Goal: Use online tool/utility: Utilize a website feature to perform a specific function

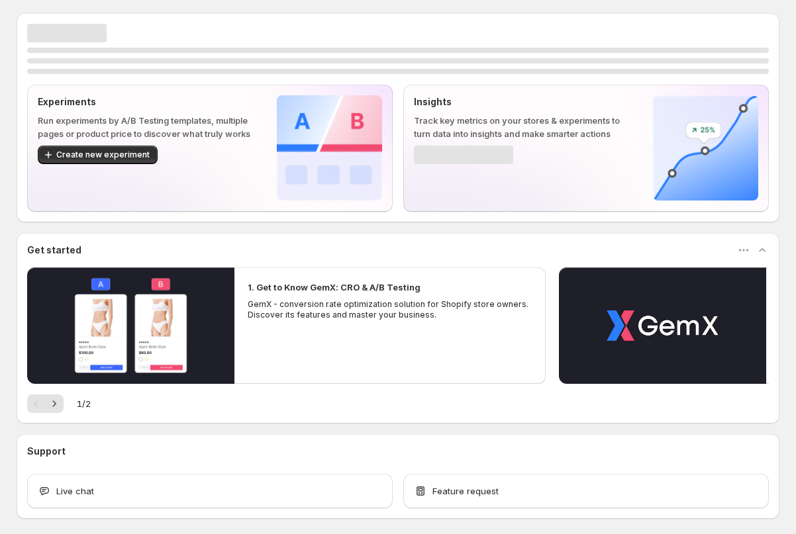
scroll to position [56, 0]
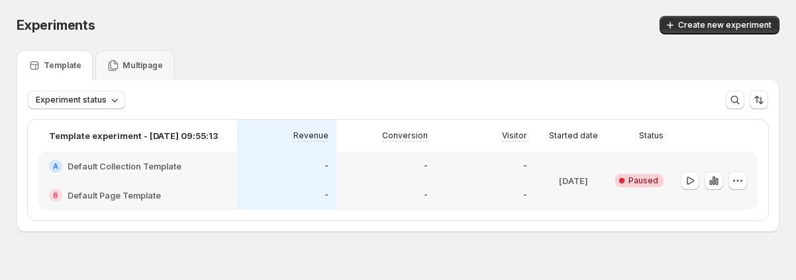
scroll to position [23, 0]
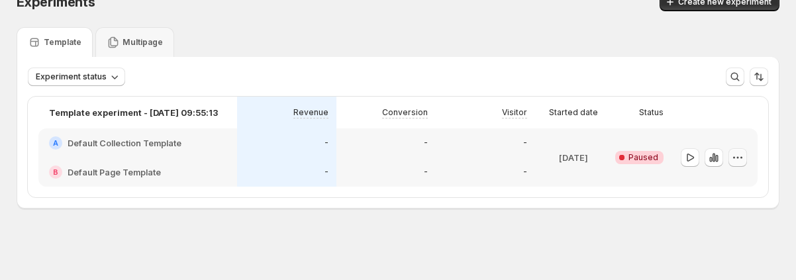
click at [734, 160] on icon "button" at bounding box center [737, 157] width 13 height 13
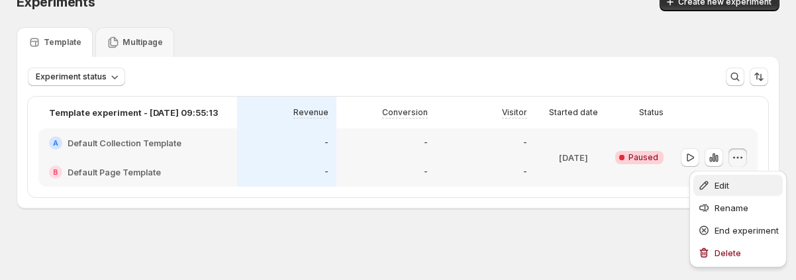
click at [723, 185] on span "Edit" at bounding box center [722, 185] width 15 height 11
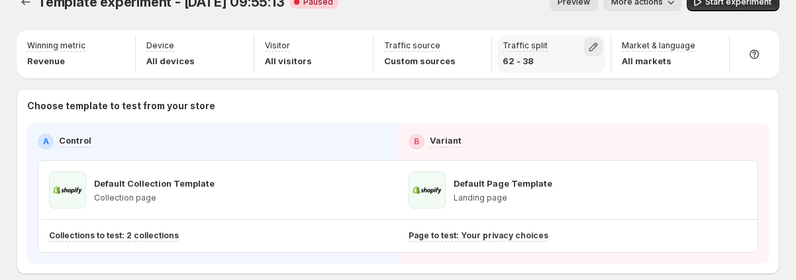
click at [597, 45] on icon "button" at bounding box center [593, 47] width 9 height 9
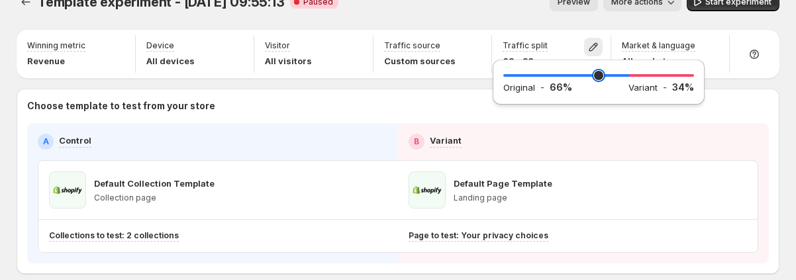
type input "**"
click at [628, 75] on input "range" at bounding box center [598, 75] width 191 height 19
click at [456, 14] on div "Template experiment - [DATE] 09:55:13. This page is ready Template experiment -…" at bounding box center [398, 2] width 763 height 50
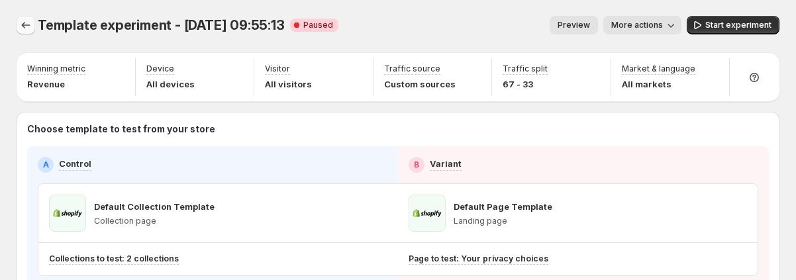
click at [23, 29] on icon "Experiments" at bounding box center [25, 25] width 13 height 13
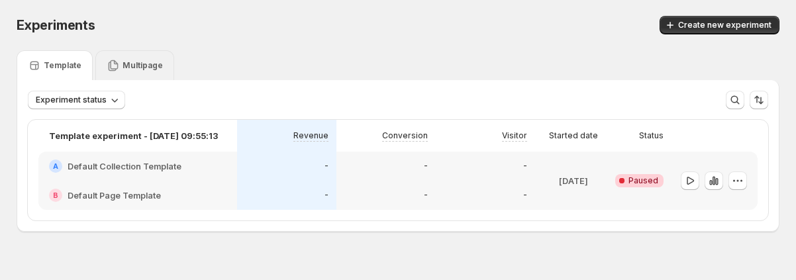
click at [133, 59] on div "Multipage" at bounding box center [135, 65] width 56 height 13
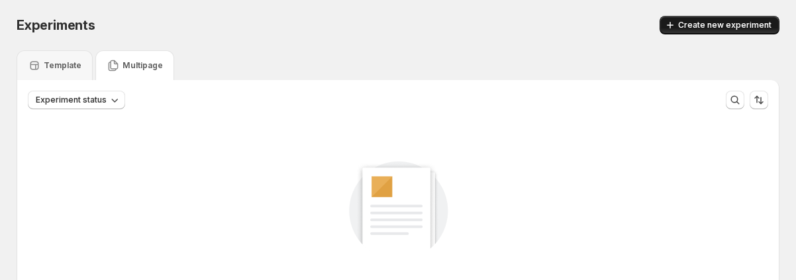
click at [726, 23] on span "Create new experiment" at bounding box center [724, 25] width 93 height 11
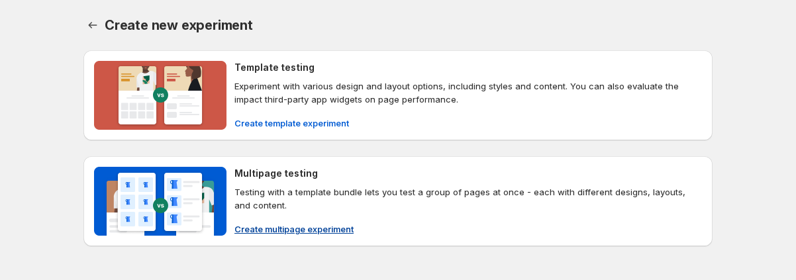
click at [262, 227] on span "Create multipage experiment" at bounding box center [293, 229] width 119 height 13
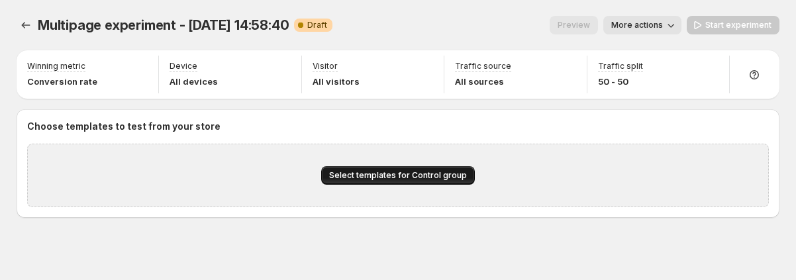
click at [432, 178] on span "Select templates for Control group" at bounding box center [398, 175] width 138 height 11
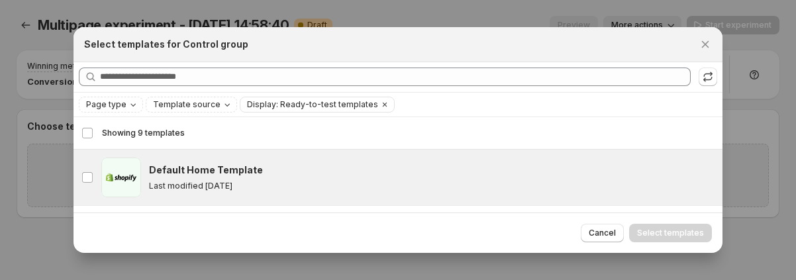
click at [193, 168] on h3 "Default Home Template" at bounding box center [206, 170] width 114 height 13
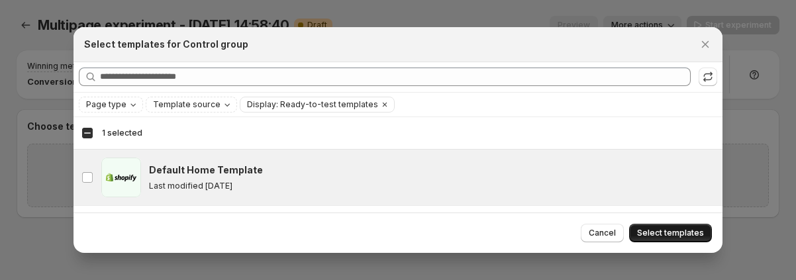
click at [679, 232] on span "Select templates" at bounding box center [670, 233] width 67 height 11
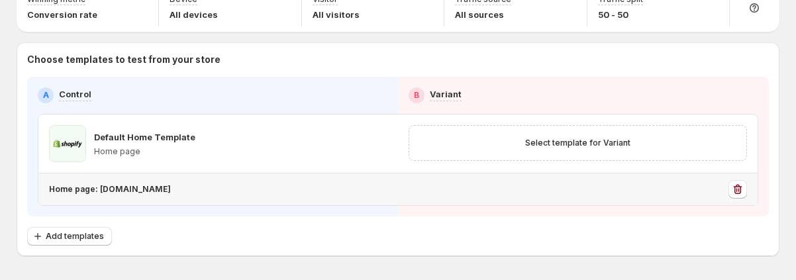
scroll to position [81, 0]
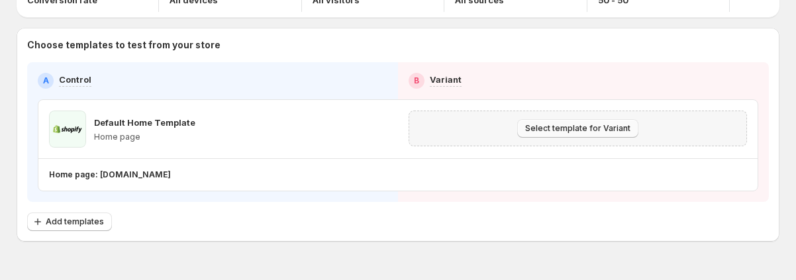
click at [552, 130] on span "Select template for Variant" at bounding box center [577, 128] width 105 height 11
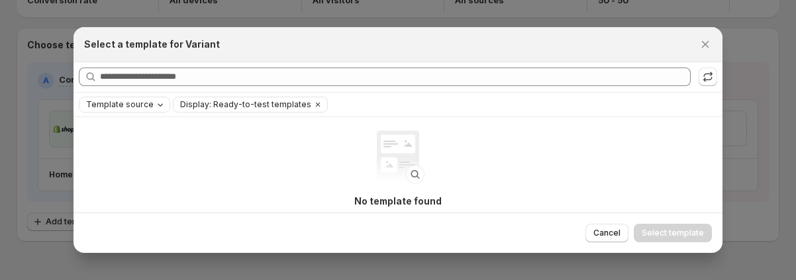
click at [157, 102] on icon "Template source" at bounding box center [160, 104] width 11 height 11
click at [311, 143] on div "No template found Create templates to start the experiment, then refresh to vie…" at bounding box center [398, 196] width 265 height 132
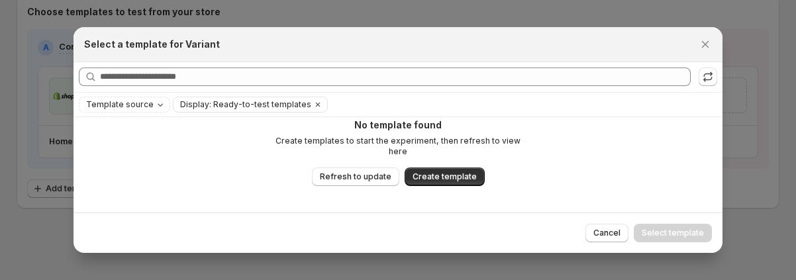
scroll to position [81, 0]
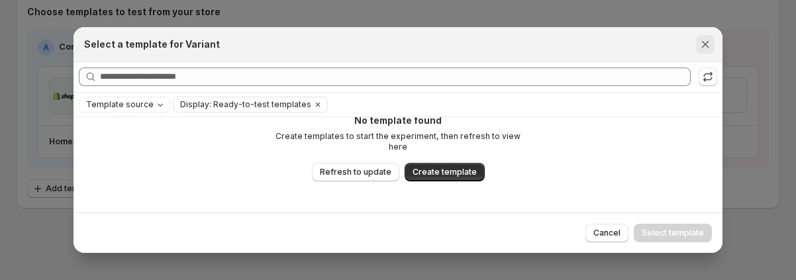
click at [705, 40] on icon "Close" at bounding box center [705, 44] width 13 height 13
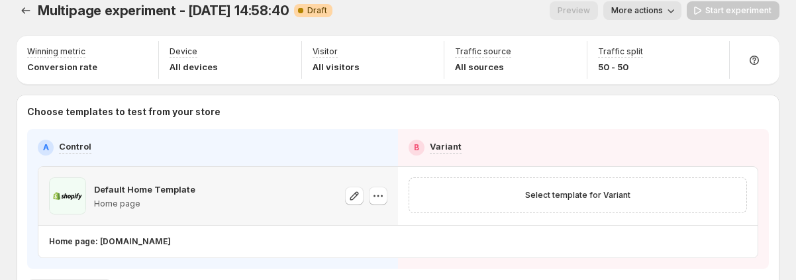
scroll to position [26, 0]
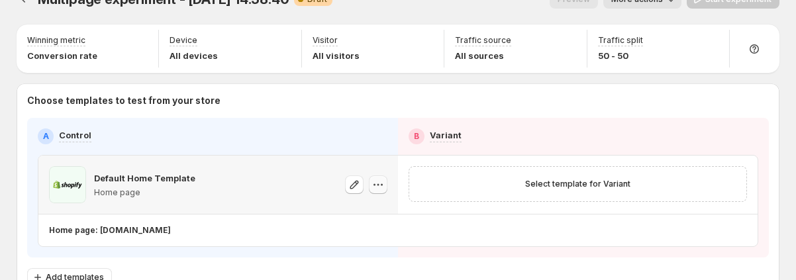
click at [374, 183] on icon "button" at bounding box center [378, 184] width 13 height 13
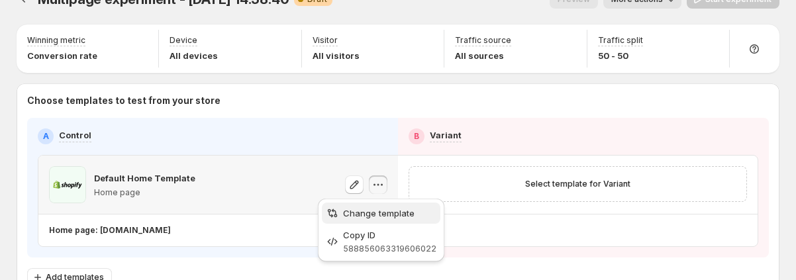
click at [377, 211] on span "Change template" at bounding box center [379, 213] width 72 height 11
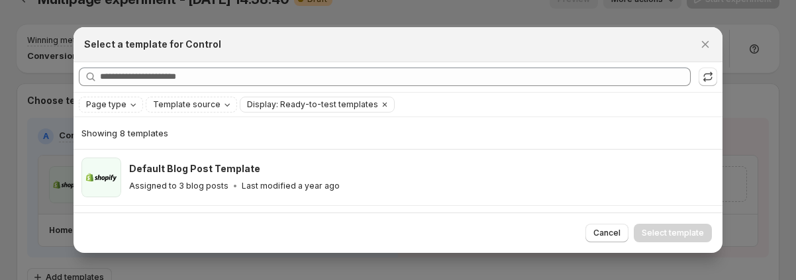
click at [144, 140] on div "Showing 8 templates" at bounding box center [397, 133] width 633 height 32
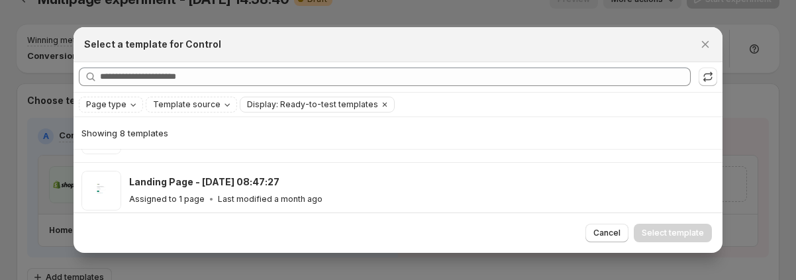
scroll to position [283, 0]
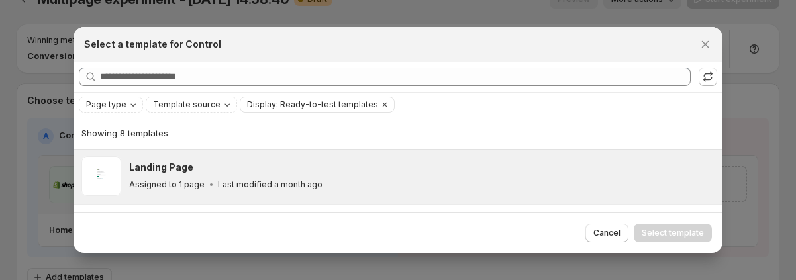
click at [169, 167] on h3 "Landing Page" at bounding box center [161, 167] width 64 height 13
click at [691, 237] on span "Select template" at bounding box center [673, 233] width 62 height 11
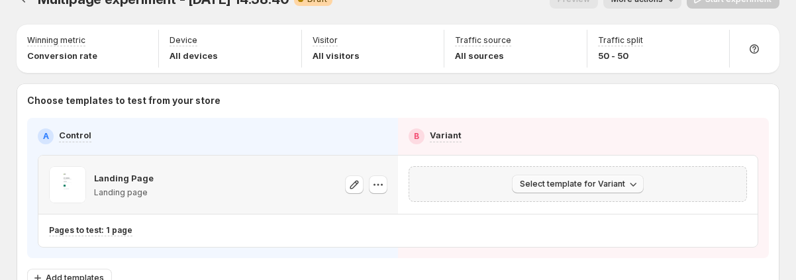
click at [599, 187] on span "Select template for Variant" at bounding box center [572, 184] width 105 height 11
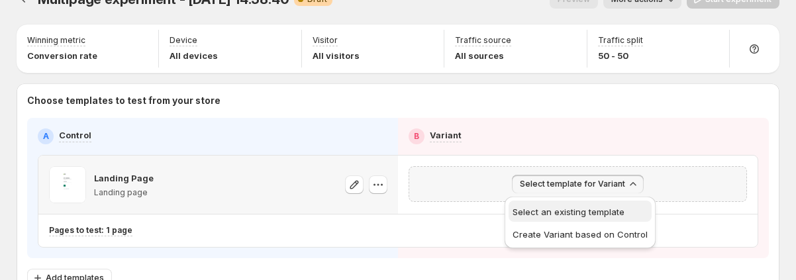
click at [587, 211] on span "Select an existing template" at bounding box center [569, 212] width 112 height 11
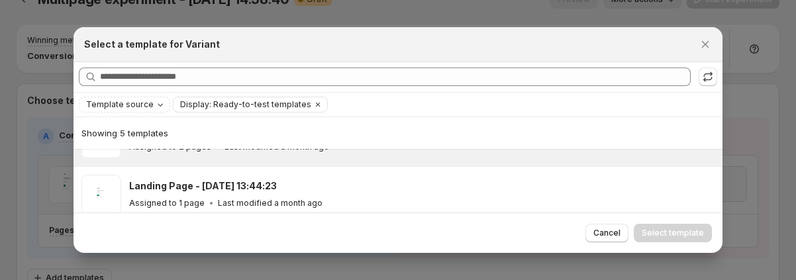
scroll to position [0, 0]
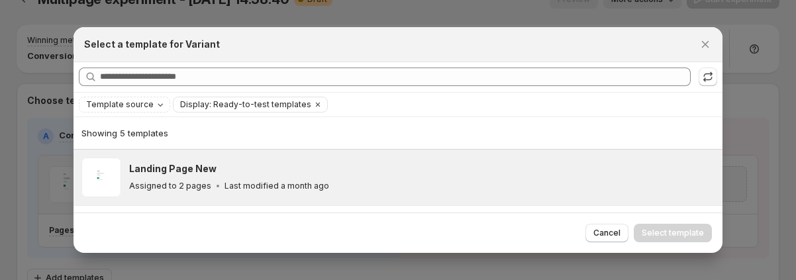
click at [311, 168] on div "Landing Page New" at bounding box center [419, 168] width 581 height 13
click at [675, 234] on span "Select template" at bounding box center [673, 233] width 62 height 11
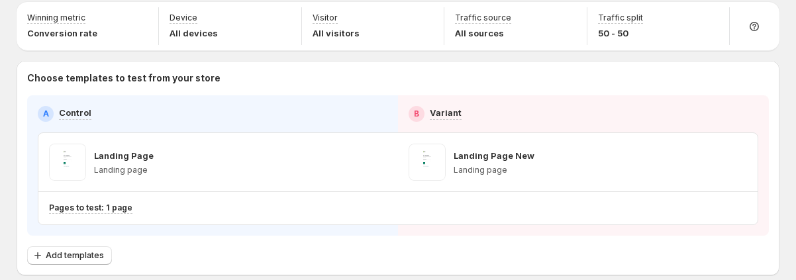
scroll to position [22, 0]
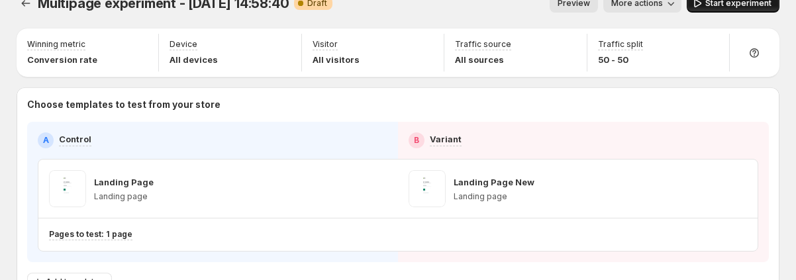
click at [719, 1] on span "Start experiment" at bounding box center [738, 3] width 66 height 11
click at [719, 40] on icon "button" at bounding box center [711, 45] width 13 height 13
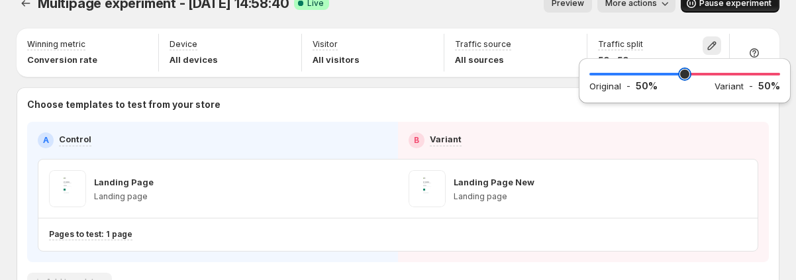
click at [689, 73] on input "range" at bounding box center [684, 74] width 191 height 19
type input "**"
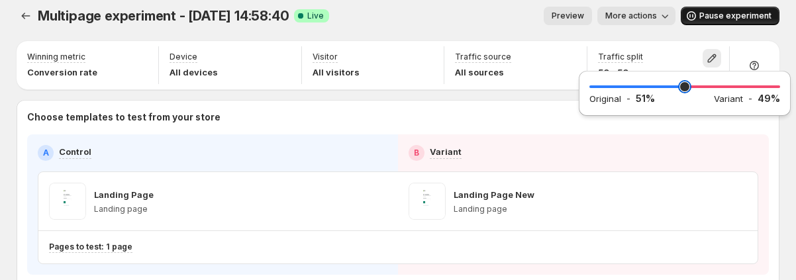
scroll to position [0, 0]
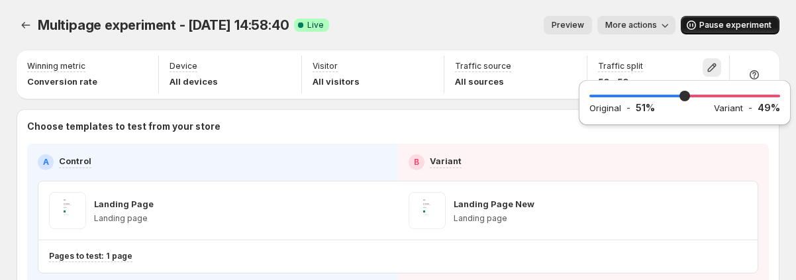
click at [509, 20] on div "Preview More actions" at bounding box center [508, 25] width 336 height 19
